Goal: Task Accomplishment & Management: Use online tool/utility

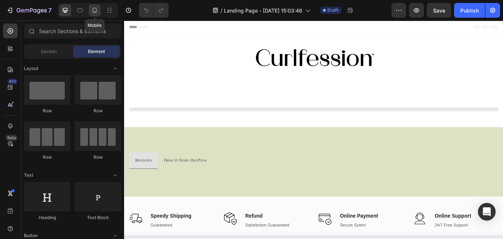
click at [93, 9] on icon at bounding box center [95, 10] width 4 height 5
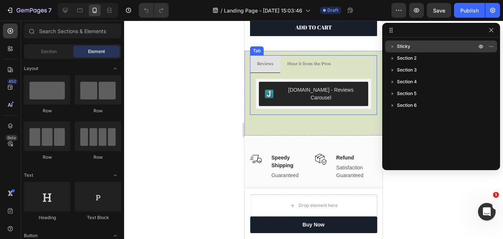
scroll to position [426, 0]
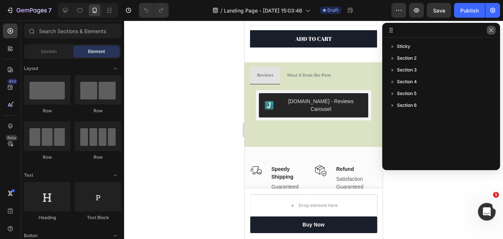
click at [491, 31] on icon "button" at bounding box center [491, 30] width 6 height 6
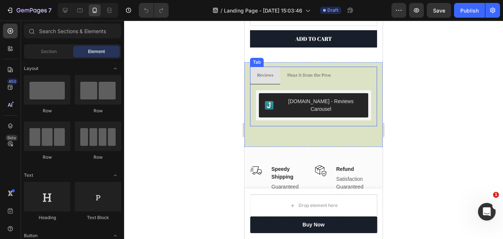
click at [323, 75] on p "Hear it from the Pros" at bounding box center [308, 75] width 43 height 9
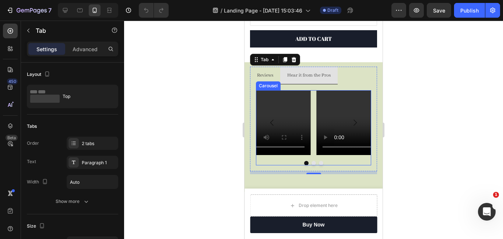
click at [313, 162] on button "Dot" at bounding box center [313, 163] width 4 height 4
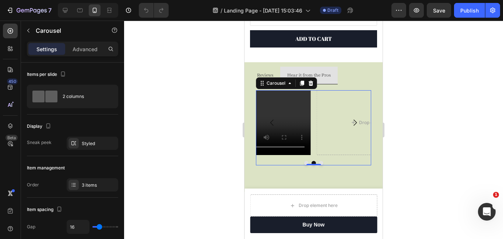
click at [321, 161] on button "Dot" at bounding box center [321, 163] width 4 height 4
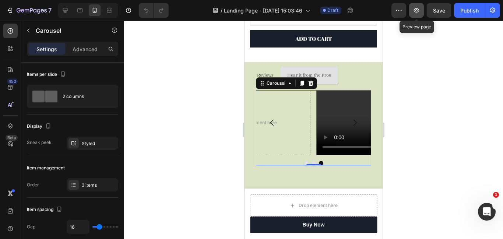
click at [414, 10] on icon "button" at bounding box center [417, 10] width 6 height 4
click at [401, 11] on icon "button" at bounding box center [398, 10] width 7 height 7
click at [415, 11] on icon "button" at bounding box center [416, 10] width 7 height 7
